Goal: Transaction & Acquisition: Purchase product/service

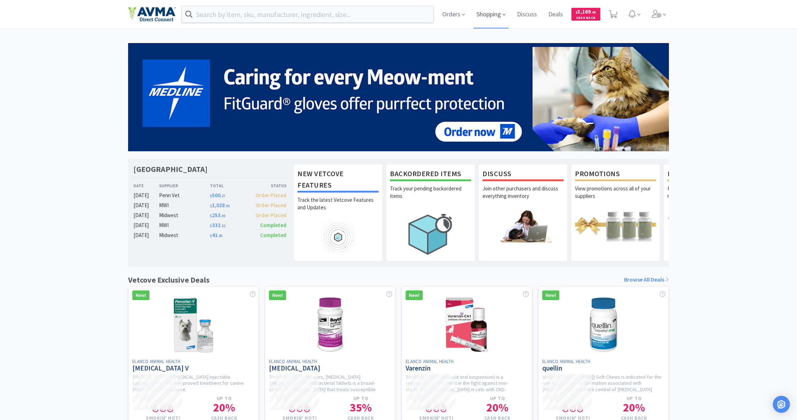
click at [487, 16] on span "Shopping" at bounding box center [491, 14] width 35 height 28
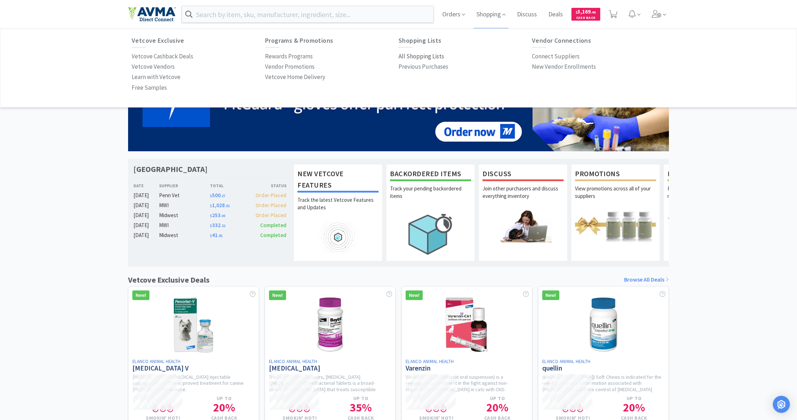
click at [414, 55] on p "All Shopping Lists" at bounding box center [422, 57] width 46 height 10
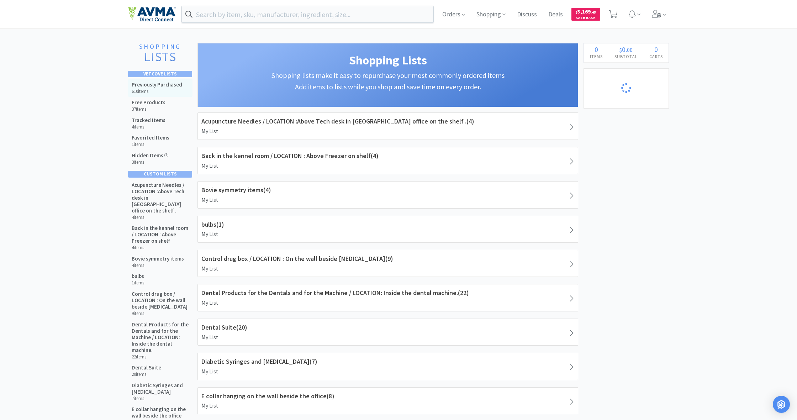
click at [152, 83] on h5 "Previously Purchased" at bounding box center [157, 85] width 51 height 6
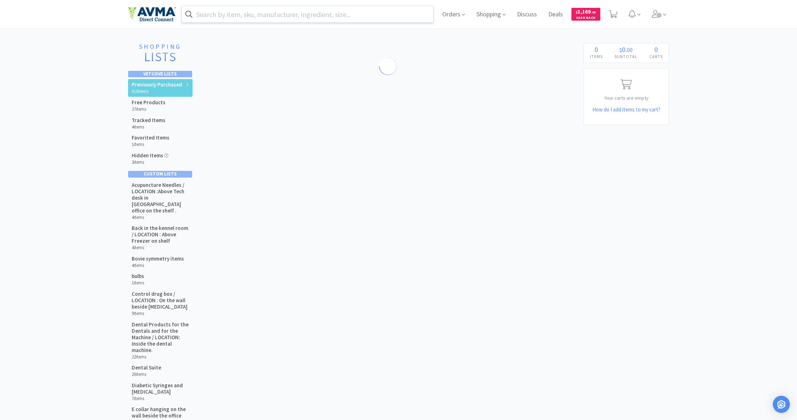
click at [256, 13] on input "text" at bounding box center [308, 14] width 252 height 16
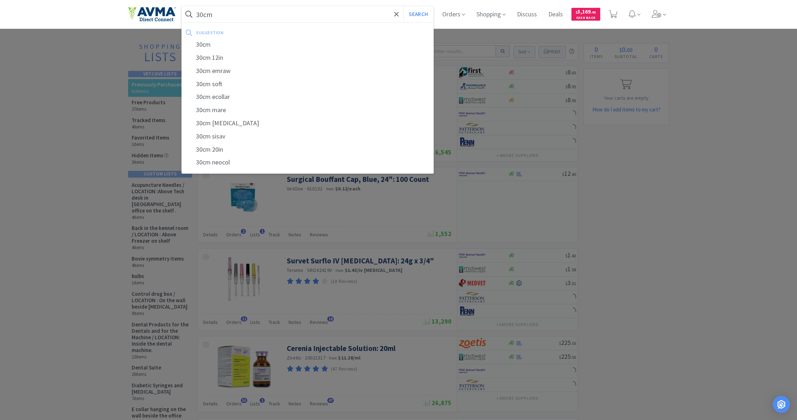
type input "30cm"
click at [417, 14] on button "Search" at bounding box center [419, 14] width 30 height 16
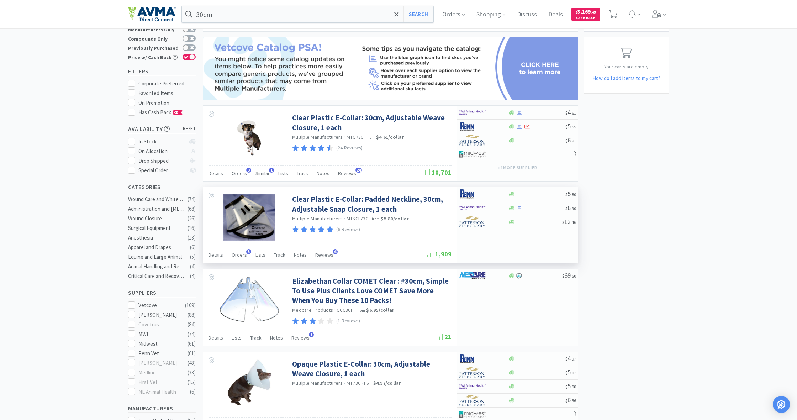
scroll to position [32, 0]
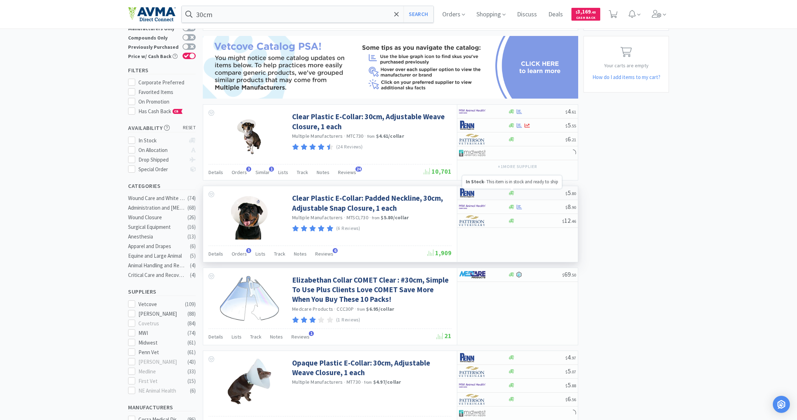
click at [512, 193] on icon at bounding box center [511, 193] width 5 height 4
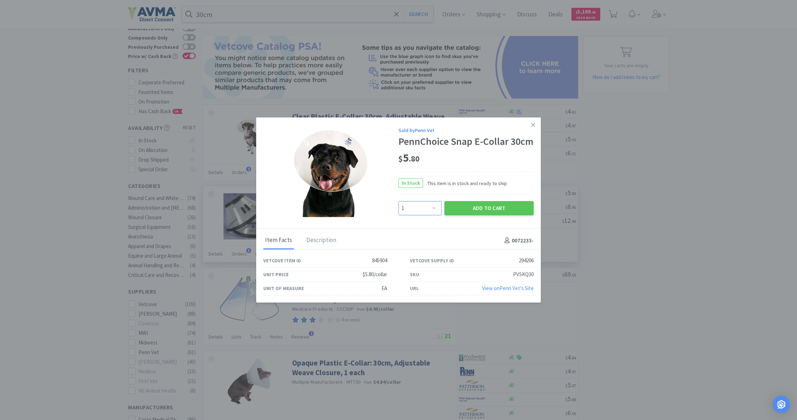
select select "10"
click at [473, 215] on button "Add to Cart" at bounding box center [489, 208] width 89 height 14
select select "10"
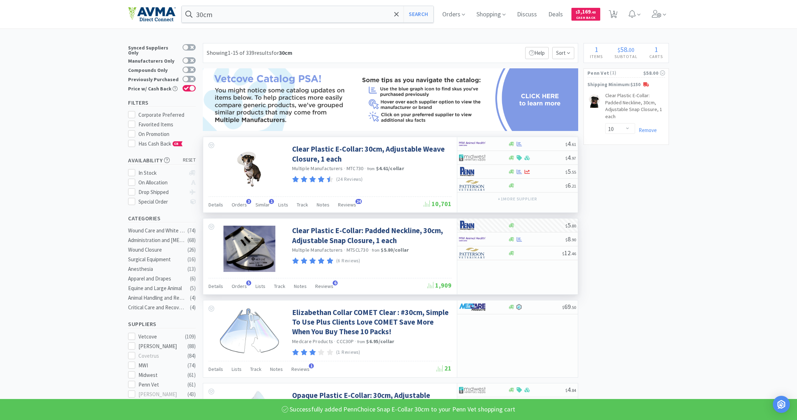
scroll to position [0, 0]
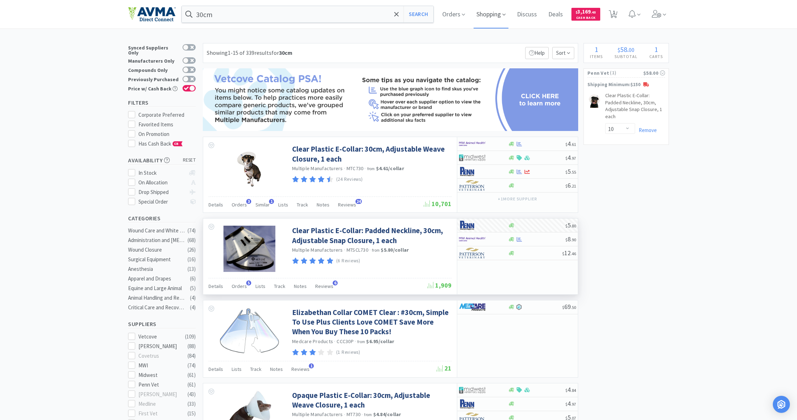
click at [488, 13] on span "Shopping" at bounding box center [491, 14] width 35 height 28
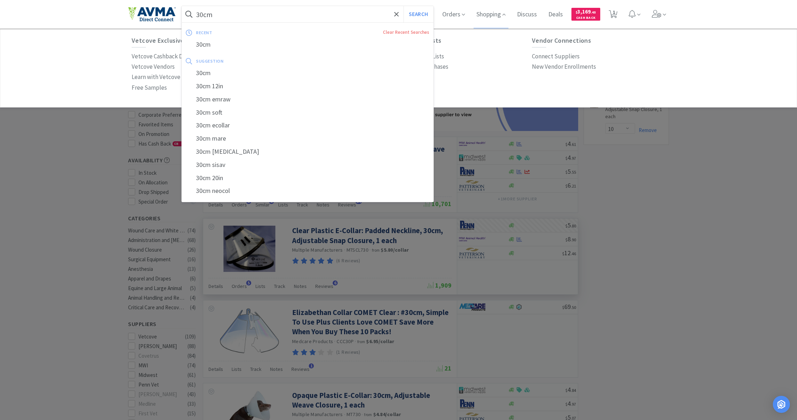
drag, startPoint x: 220, startPoint y: 17, endPoint x: 189, endPoint y: 14, distance: 31.1
click at [181, 12] on div "30cm Search recent Clear Recent Searches 30cm suggestion 30cm 30cm 12in 30cm em…" at bounding box center [398, 14] width 541 height 28
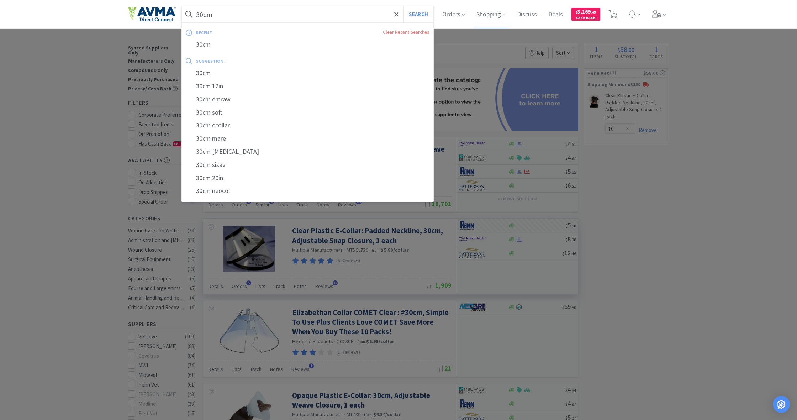
click at [492, 14] on span "Shopping" at bounding box center [491, 14] width 35 height 28
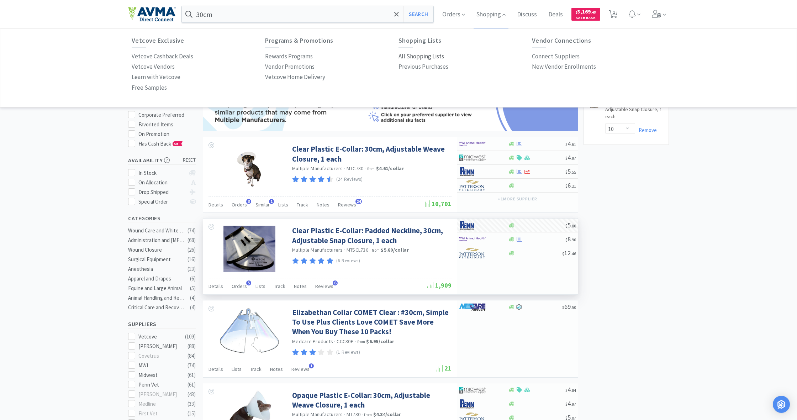
click at [422, 53] on p "All Shopping Lists" at bounding box center [422, 57] width 46 height 10
select select "10"
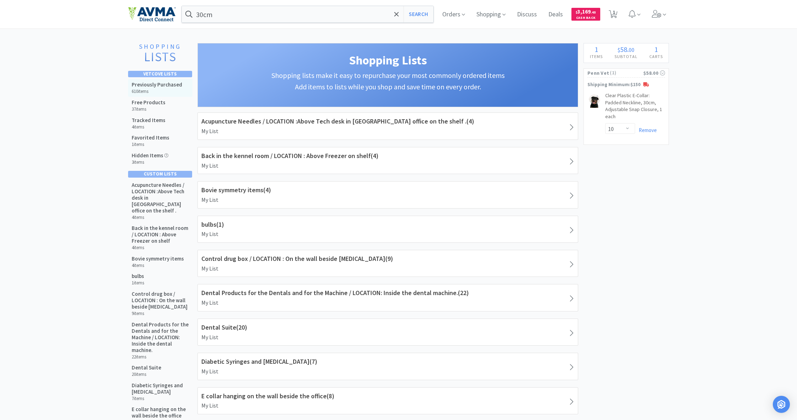
click at [154, 89] on h6 "610 items" at bounding box center [157, 92] width 51 height 6
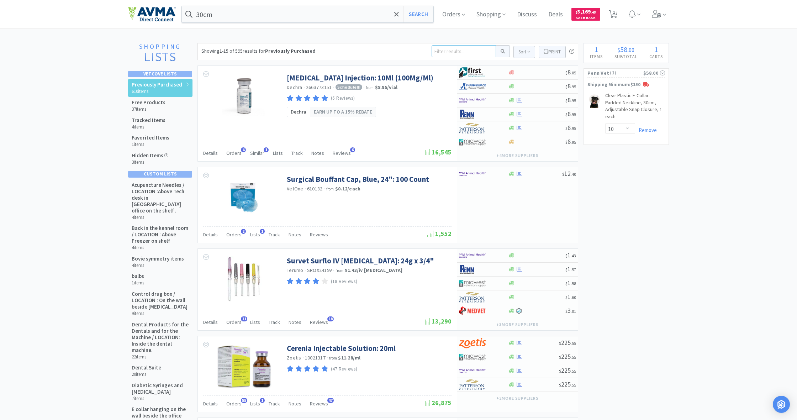
click at [435, 51] on input at bounding box center [464, 51] width 64 height 12
type input "dhpp"
click at [502, 51] on button at bounding box center [503, 51] width 14 height 12
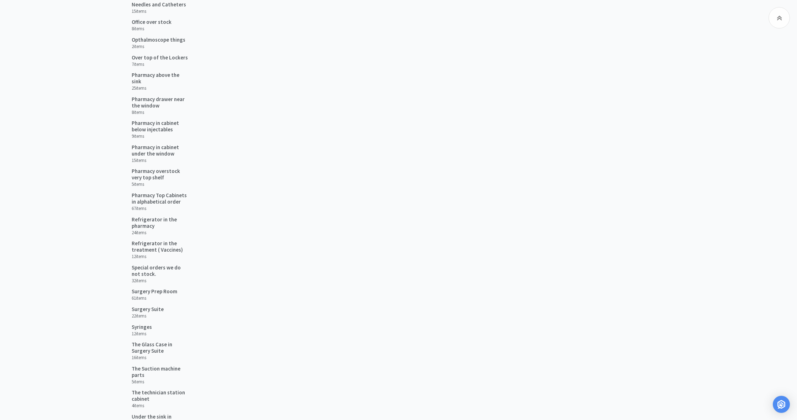
scroll to position [597, 0]
click at [149, 242] on h5 "Refrigerator in the treatment ( Vaccines)" at bounding box center [160, 245] width 57 height 13
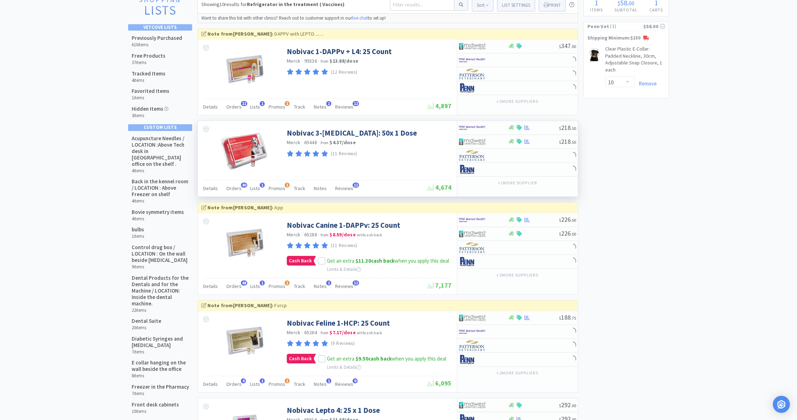
scroll to position [89, 0]
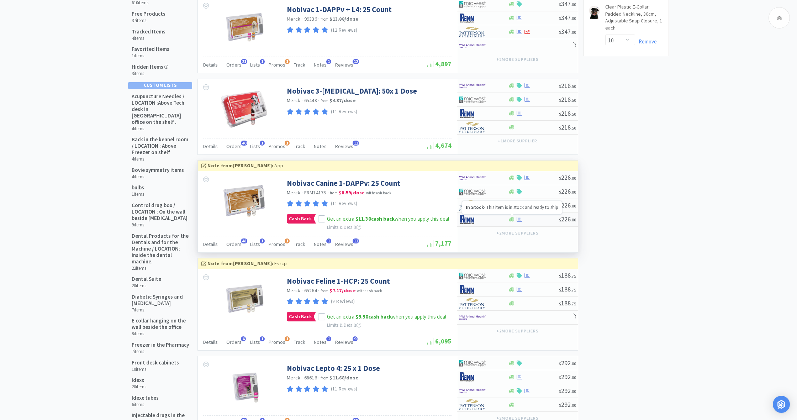
click at [513, 217] on icon at bounding box center [511, 219] width 5 height 4
select select "1"
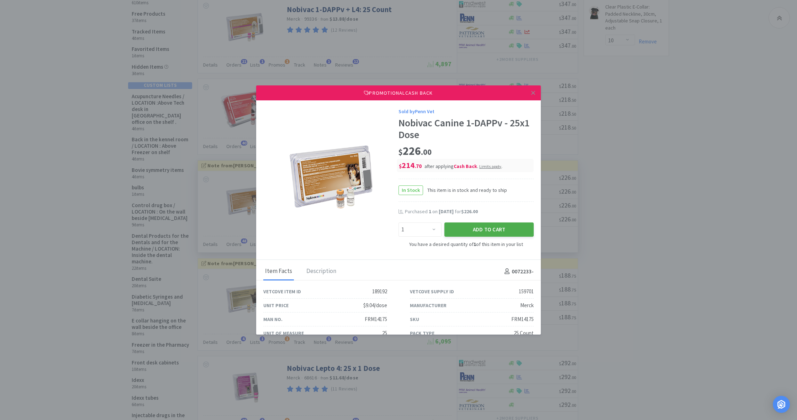
click at [486, 228] on button "Add to Cart" at bounding box center [489, 229] width 89 height 14
select select "1"
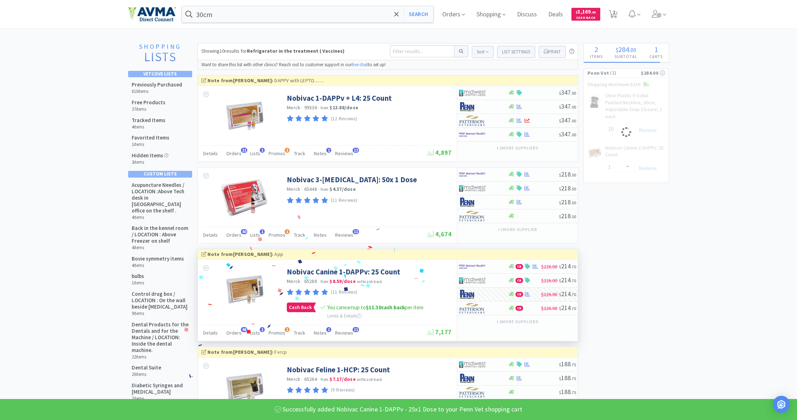
scroll to position [0, 0]
click at [615, 14] on span "2" at bounding box center [614, 12] width 2 height 28
select select "10"
select select "1"
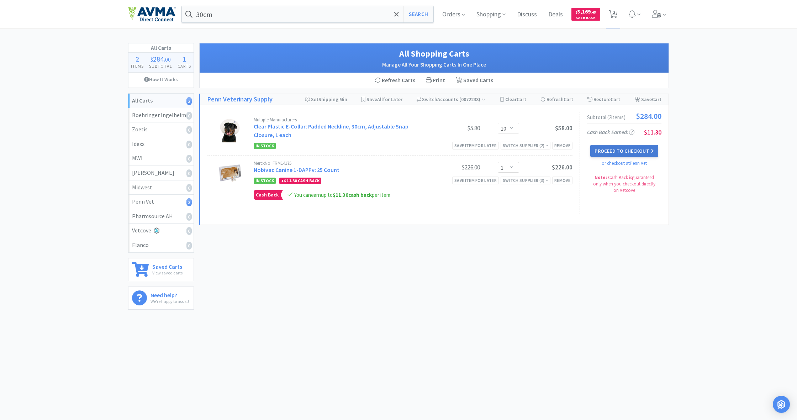
click at [624, 148] on button "Proceed to Checkout" at bounding box center [624, 151] width 68 height 12
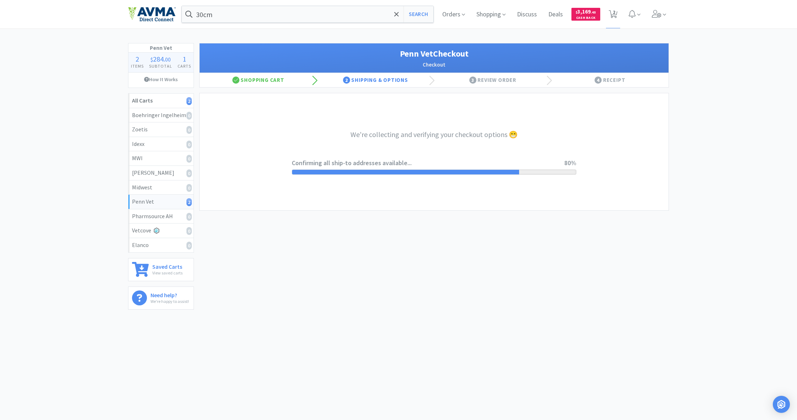
select select "terms"
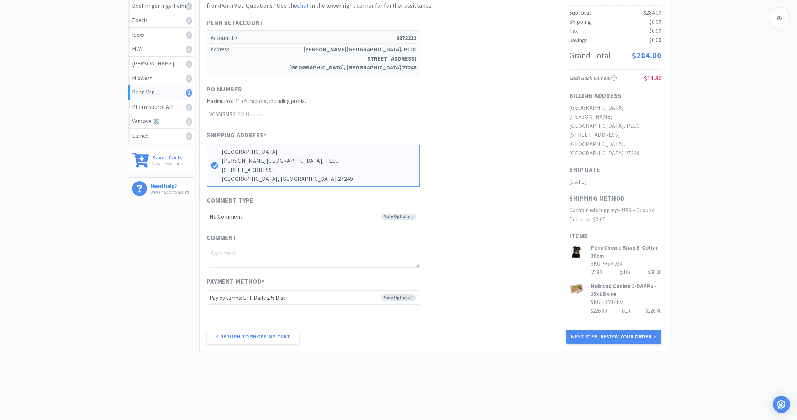
scroll to position [109, 0]
click at [621, 333] on button "Next Step: Review Your Order" at bounding box center [613, 337] width 95 height 14
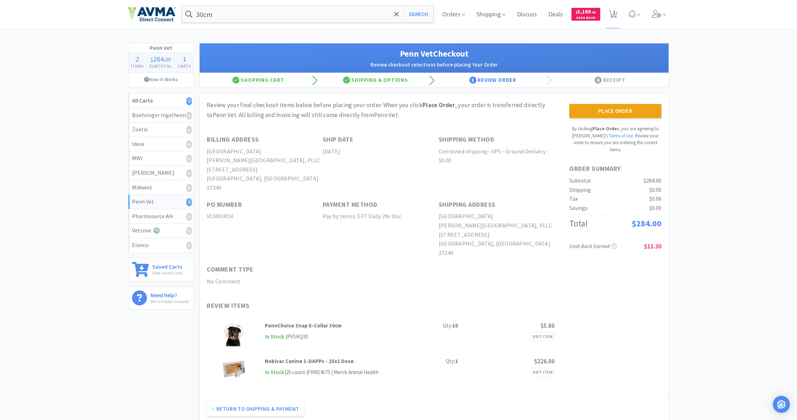
click at [618, 115] on button "Place Order" at bounding box center [615, 111] width 92 height 14
